Goal: Navigation & Orientation: Find specific page/section

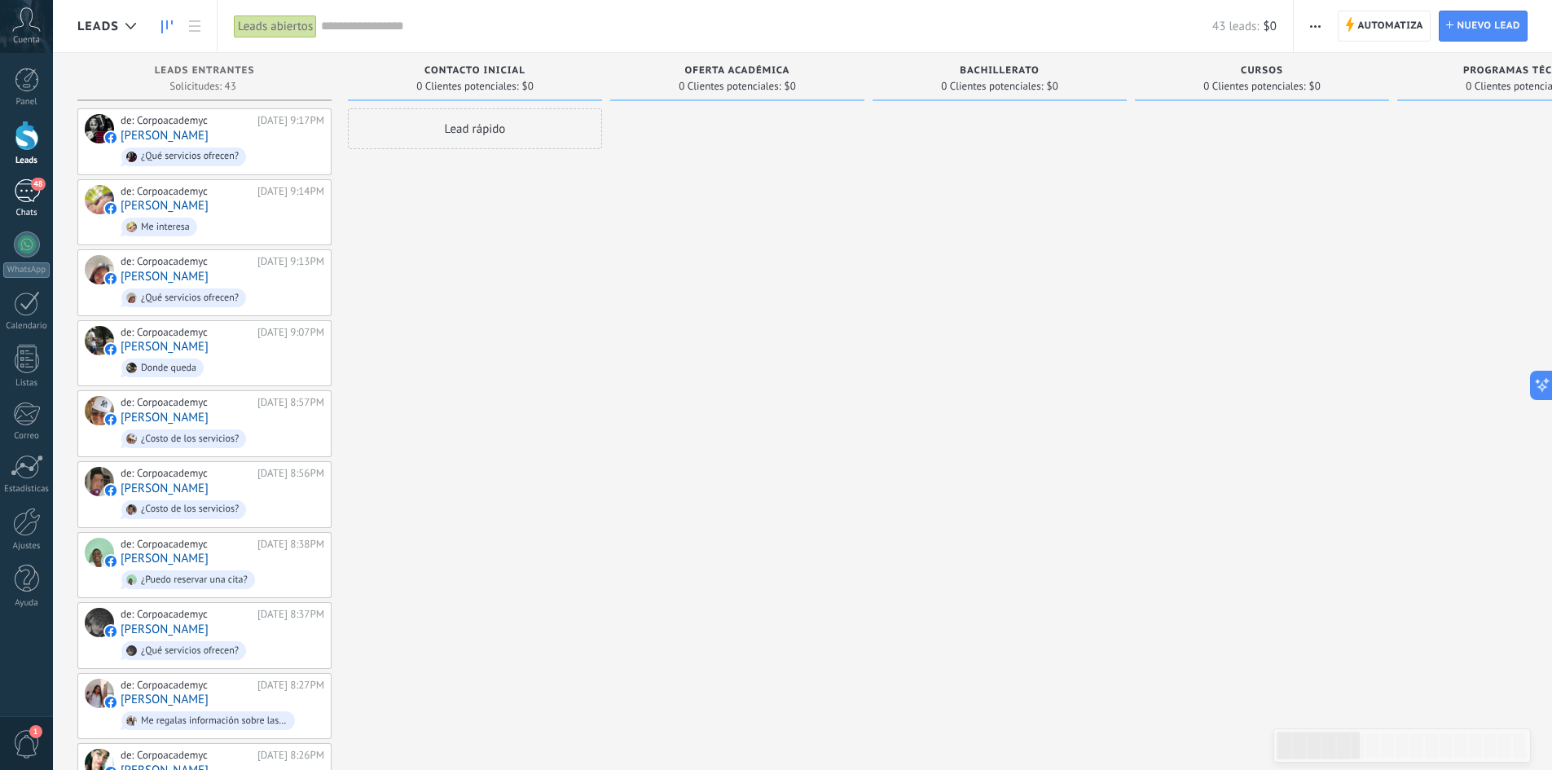
click at [25, 206] on link "48 Chats" at bounding box center [26, 198] width 53 height 39
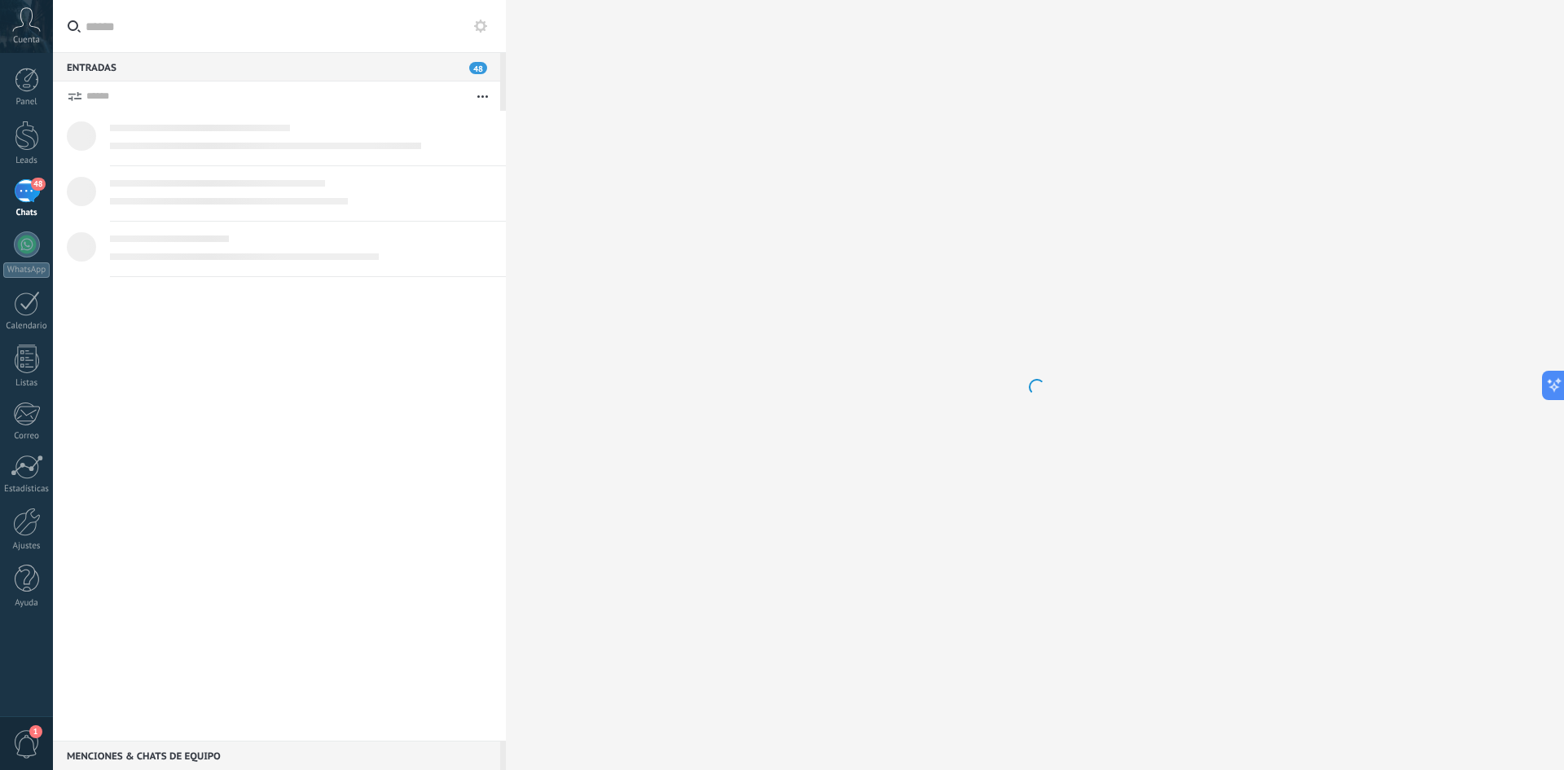
click at [27, 187] on div "48" at bounding box center [27, 191] width 26 height 24
